Goal: Find specific page/section: Find specific page/section

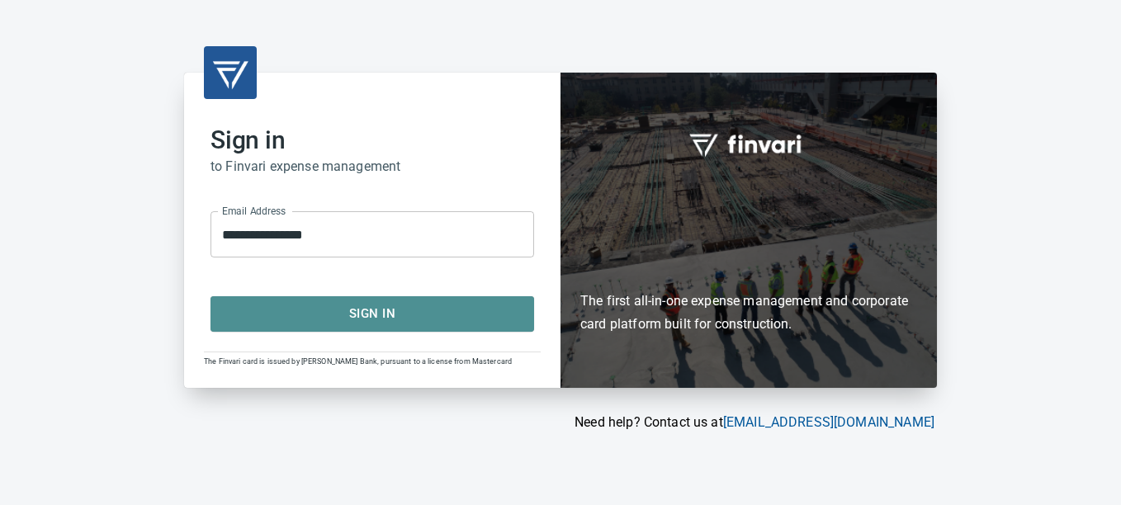
click at [347, 304] on span "Sign In" at bounding box center [372, 313] width 287 height 21
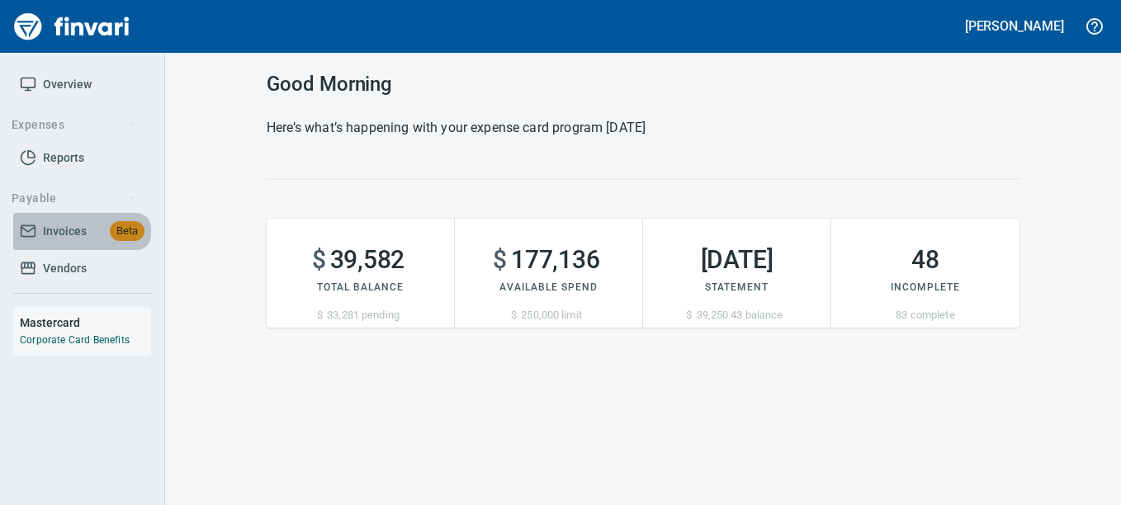
click at [73, 236] on span "Invoices" at bounding box center [65, 231] width 44 height 21
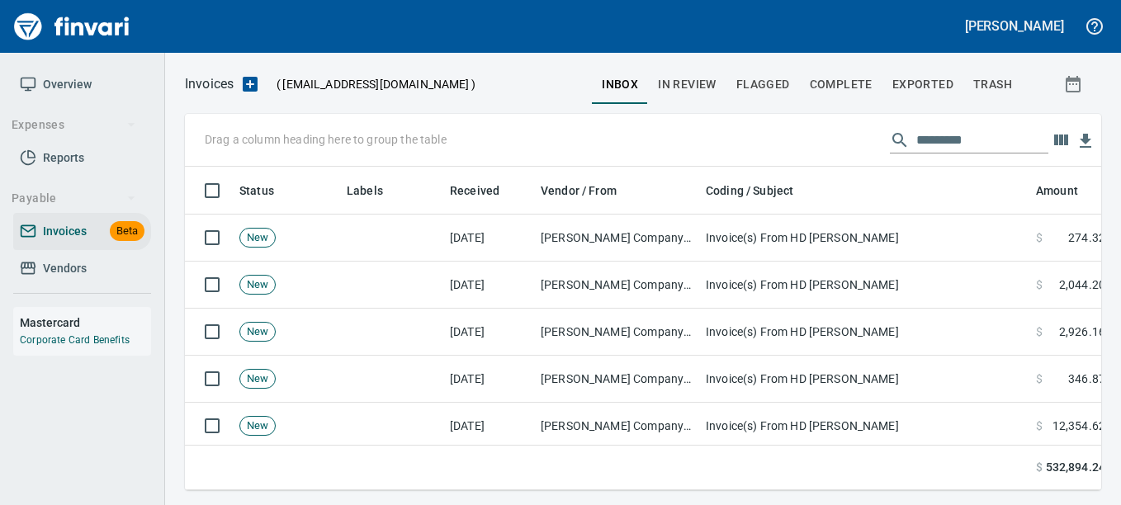
scroll to position [298, 890]
click at [933, 50] on div "[PERSON_NAME]" at bounding box center [560, 26] width 1121 height 53
